Goal: Find specific page/section: Find specific page/section

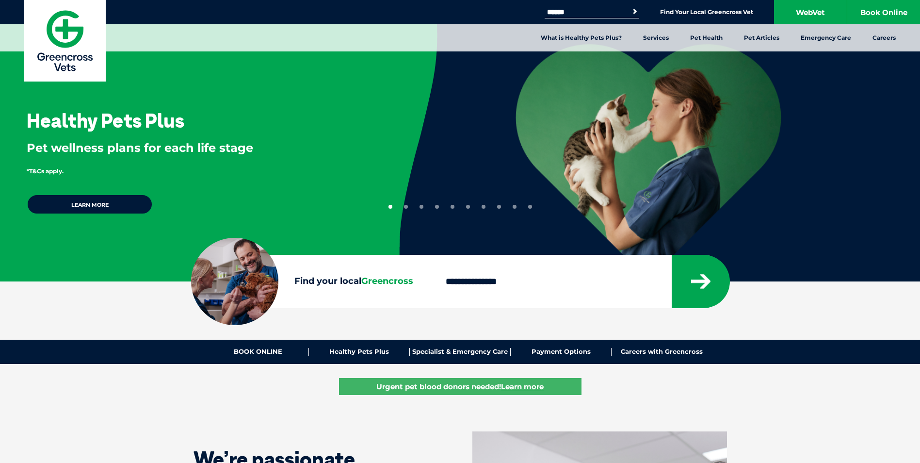
click at [507, 283] on input "Find your local Greencross" at bounding box center [549, 281] width 243 height 27
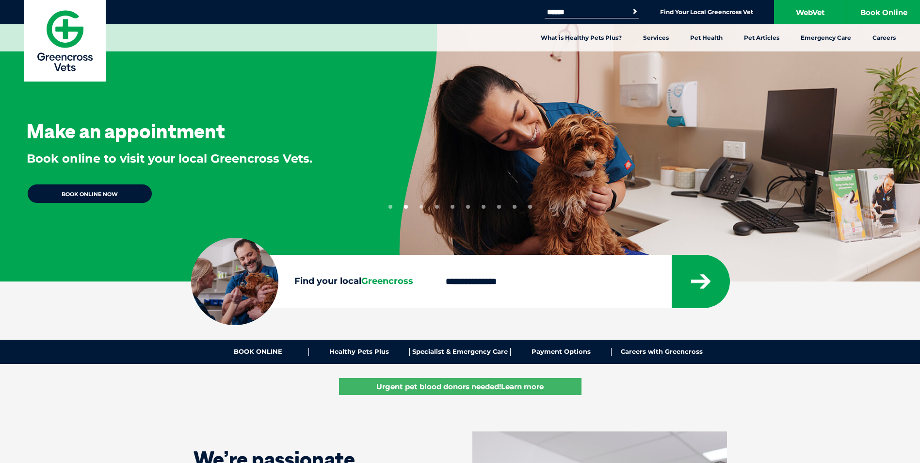
type input "****"
click at [703, 283] on icon "submit" at bounding box center [700, 281] width 19 height 15
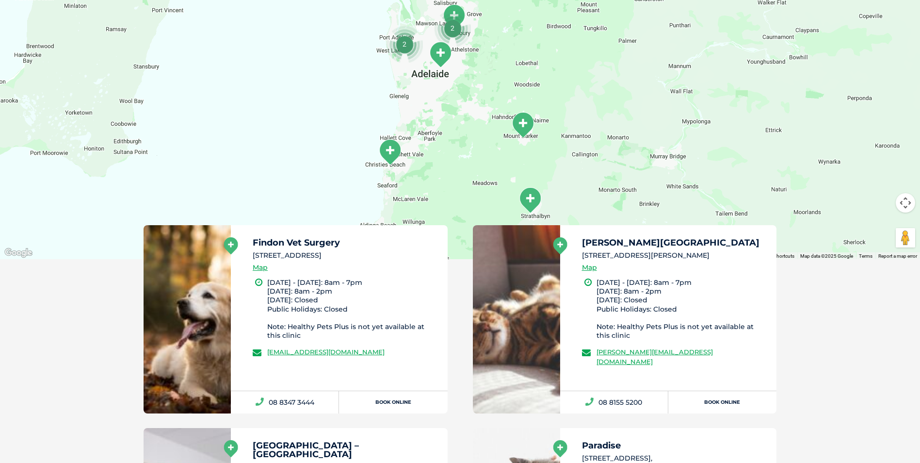
scroll to position [417, 0]
